Goal: Information Seeking & Learning: Find specific fact

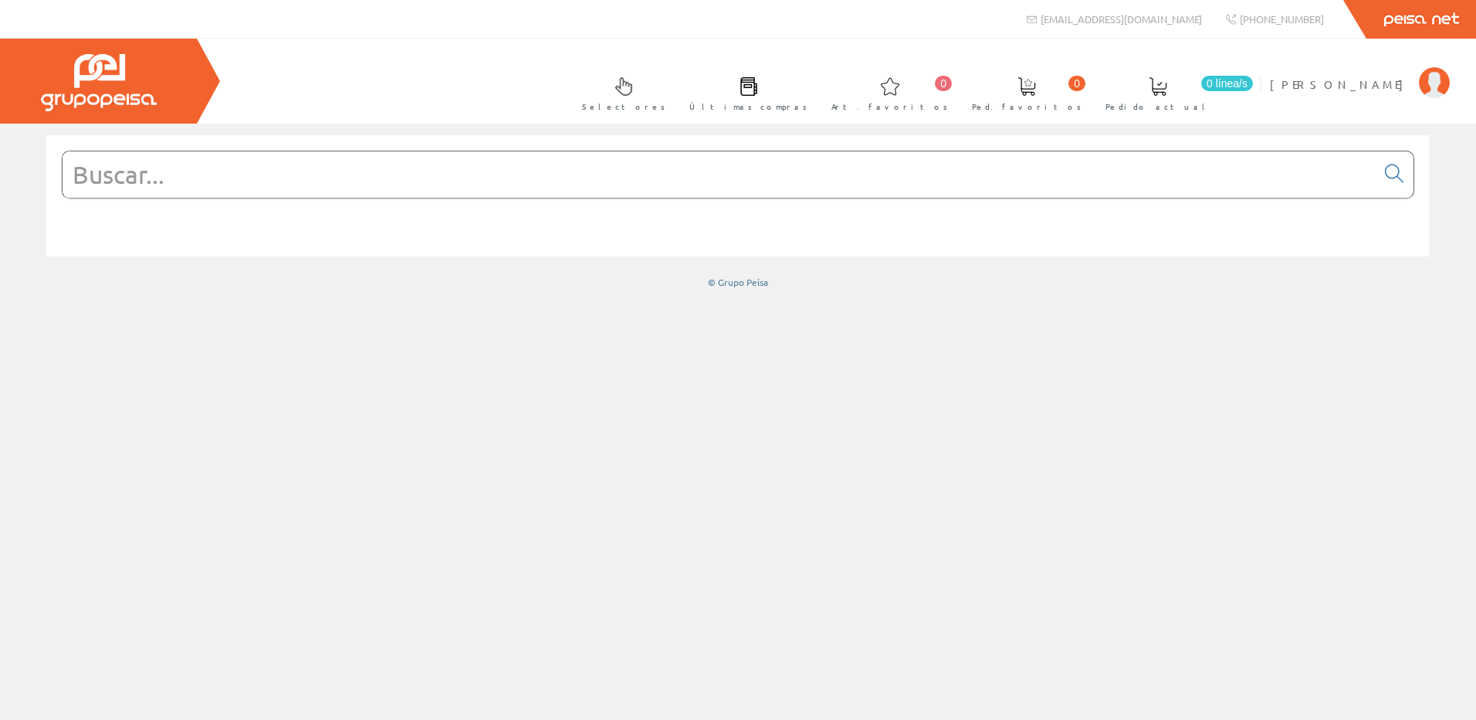
click at [523, 185] on input "text" at bounding box center [719, 174] width 1313 height 46
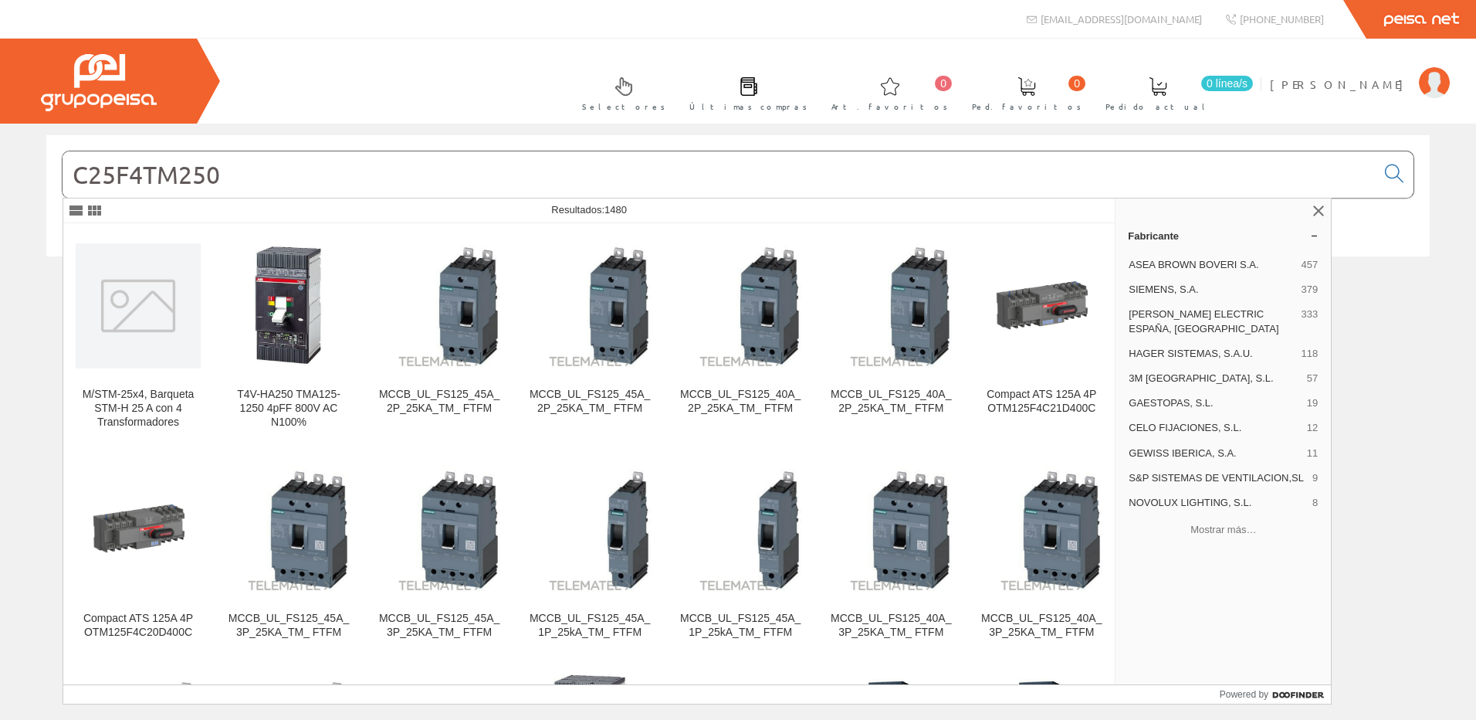
type input "C25F4TM250"
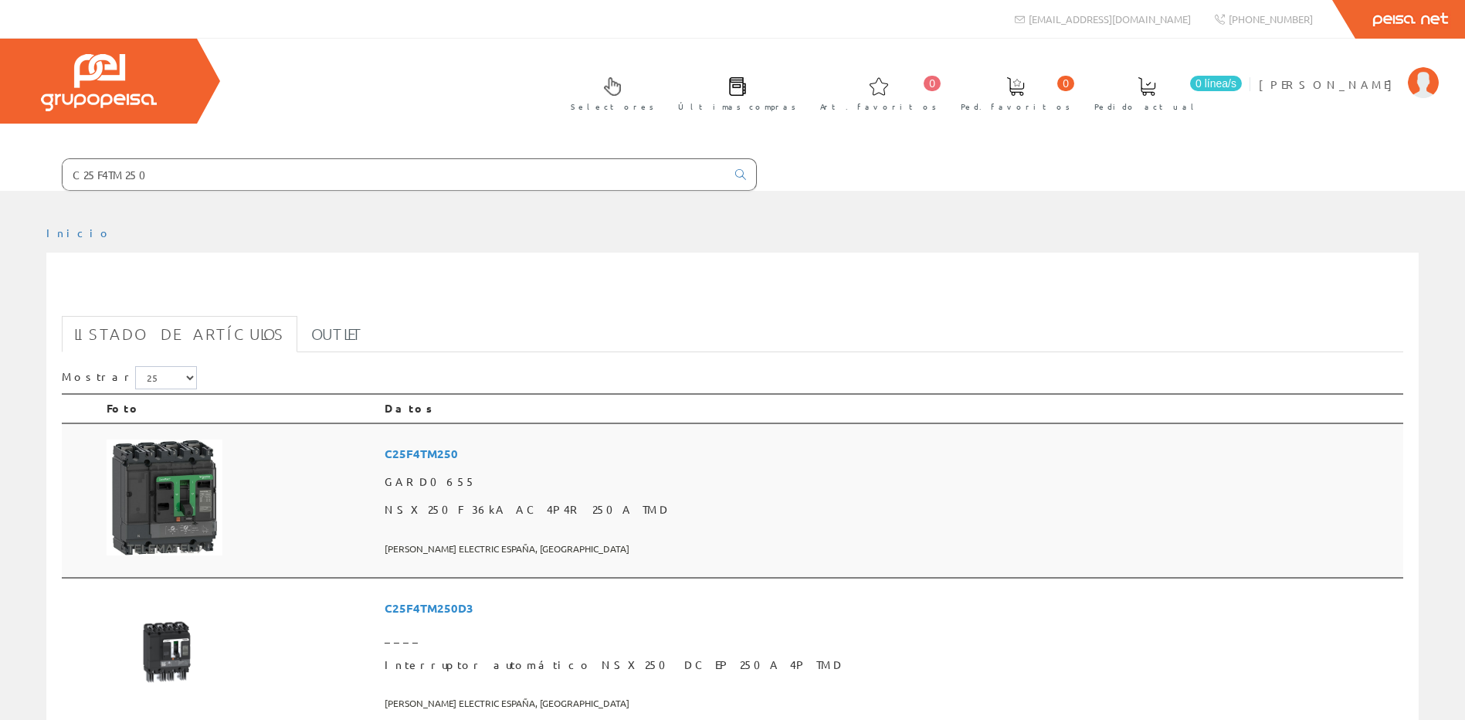
click at [170, 535] on img at bounding box center [165, 497] width 116 height 116
